Goal: Navigation & Orientation: Find specific page/section

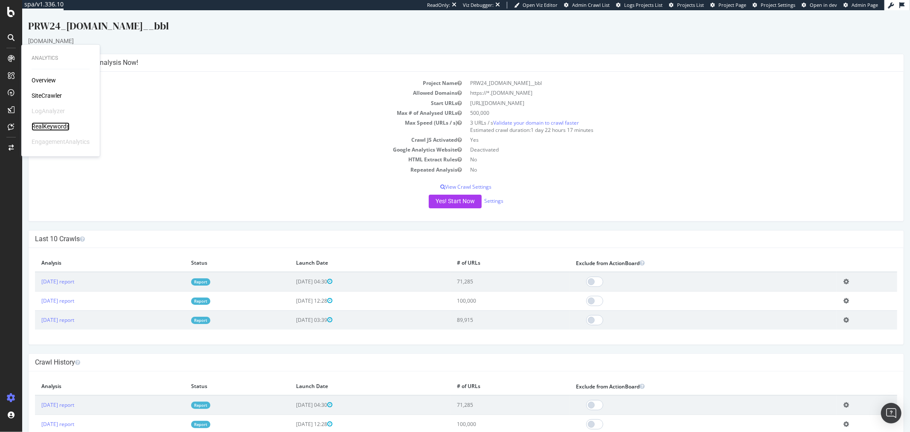
click at [50, 125] on div "RealKeywords" at bounding box center [51, 126] width 38 height 9
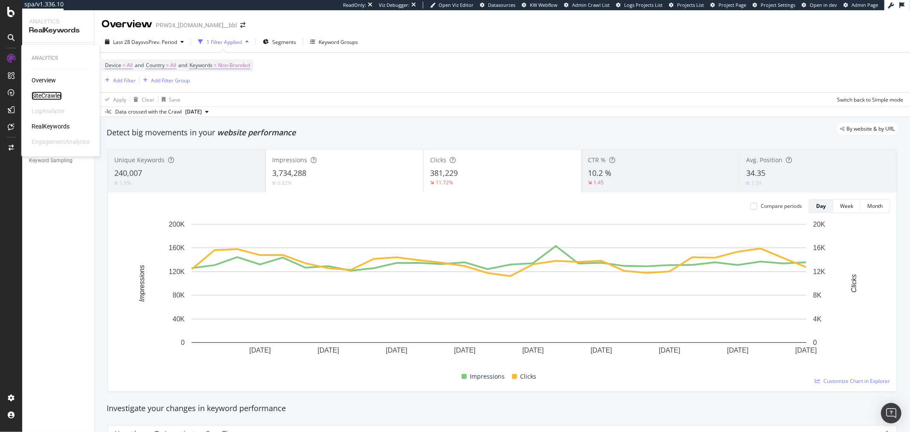
click at [44, 95] on div "SiteCrawler" at bounding box center [47, 96] width 30 height 9
